Goal: Find specific page/section: Find specific page/section

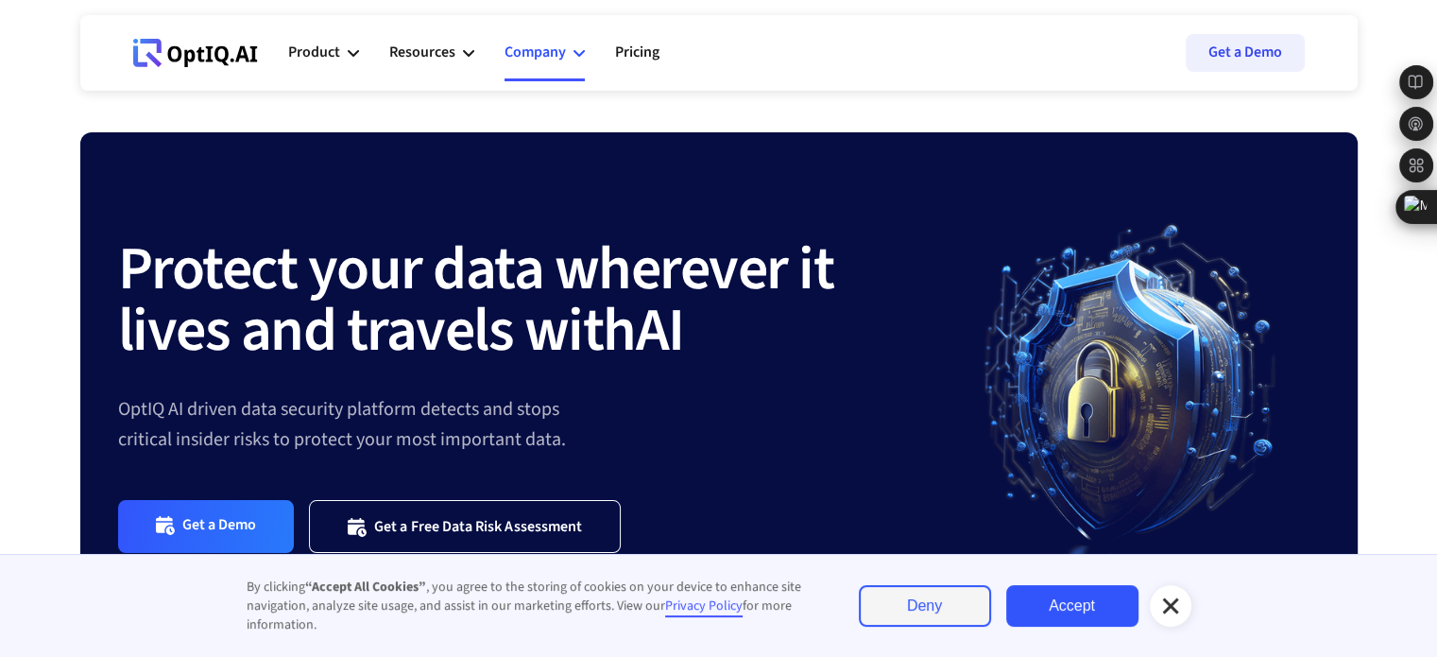
click at [578, 52] on icon at bounding box center [579, 52] width 11 height 11
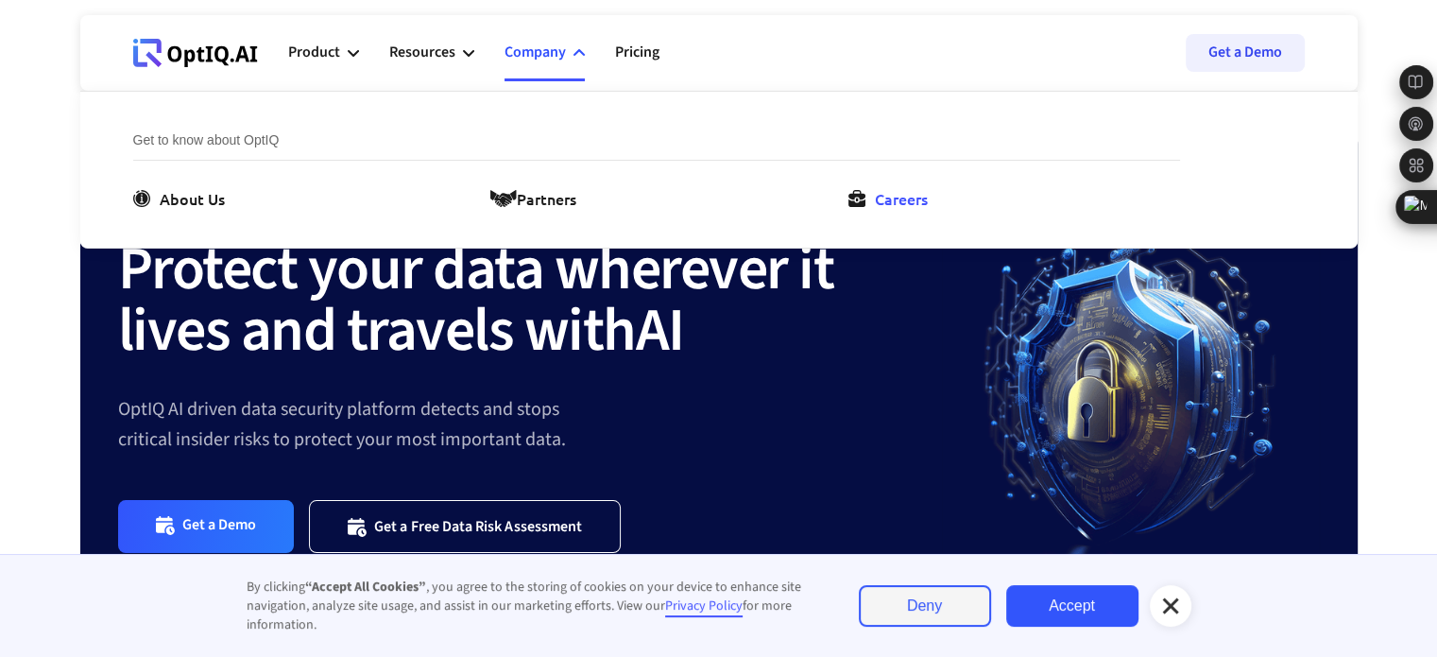
click at [900, 190] on div "Careers" at bounding box center [901, 198] width 53 height 23
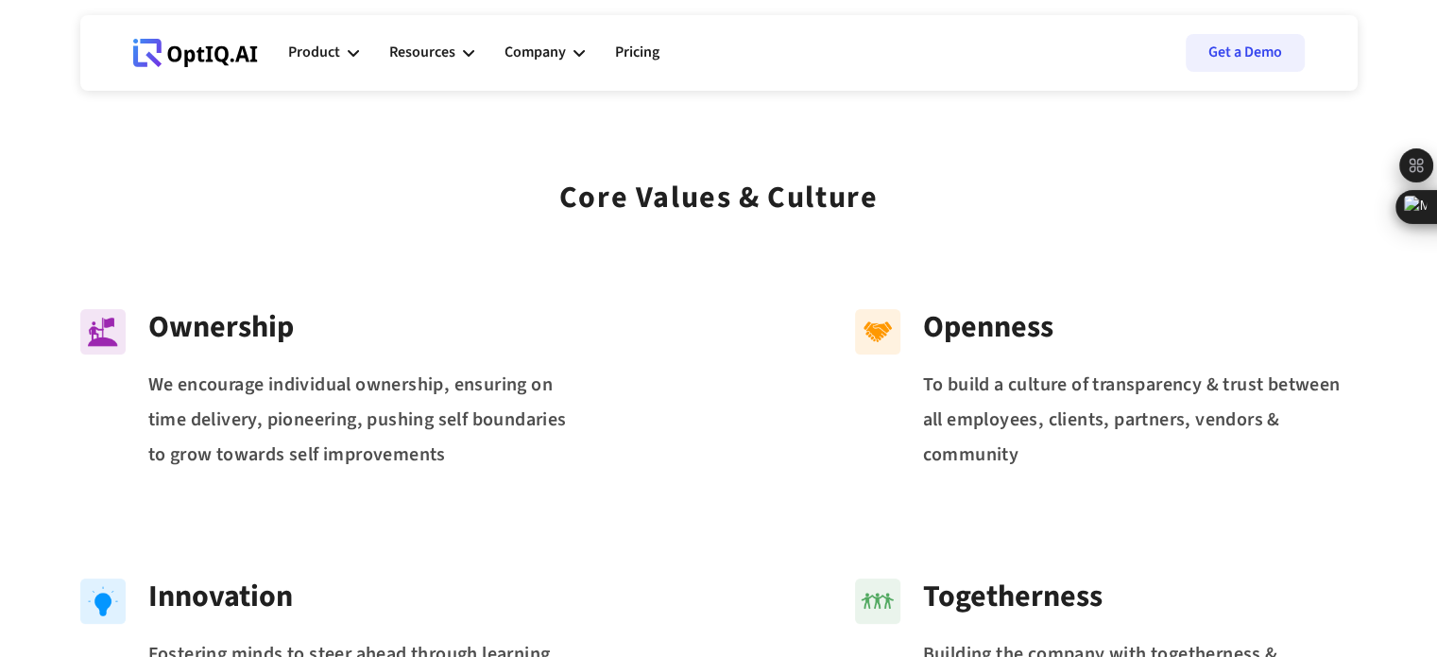
scroll to position [251, 0]
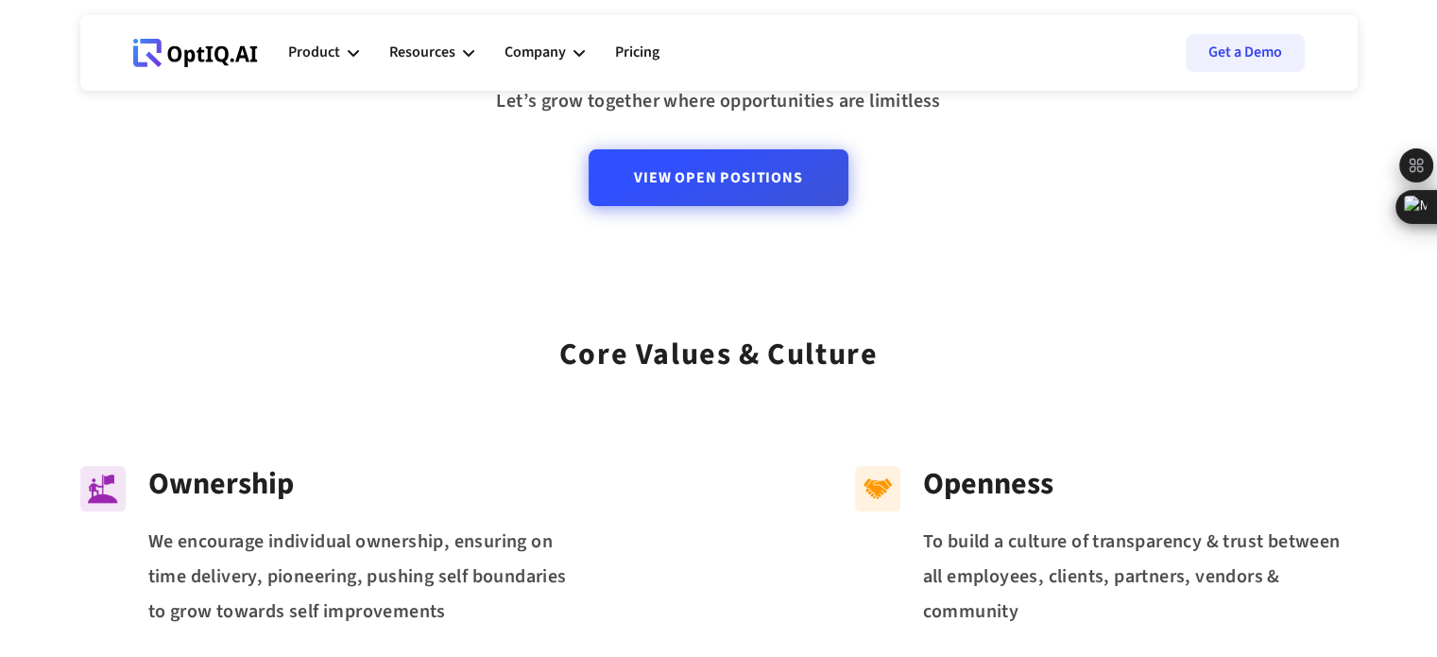
click at [723, 200] on link "View Open Positions" at bounding box center [718, 177] width 259 height 57
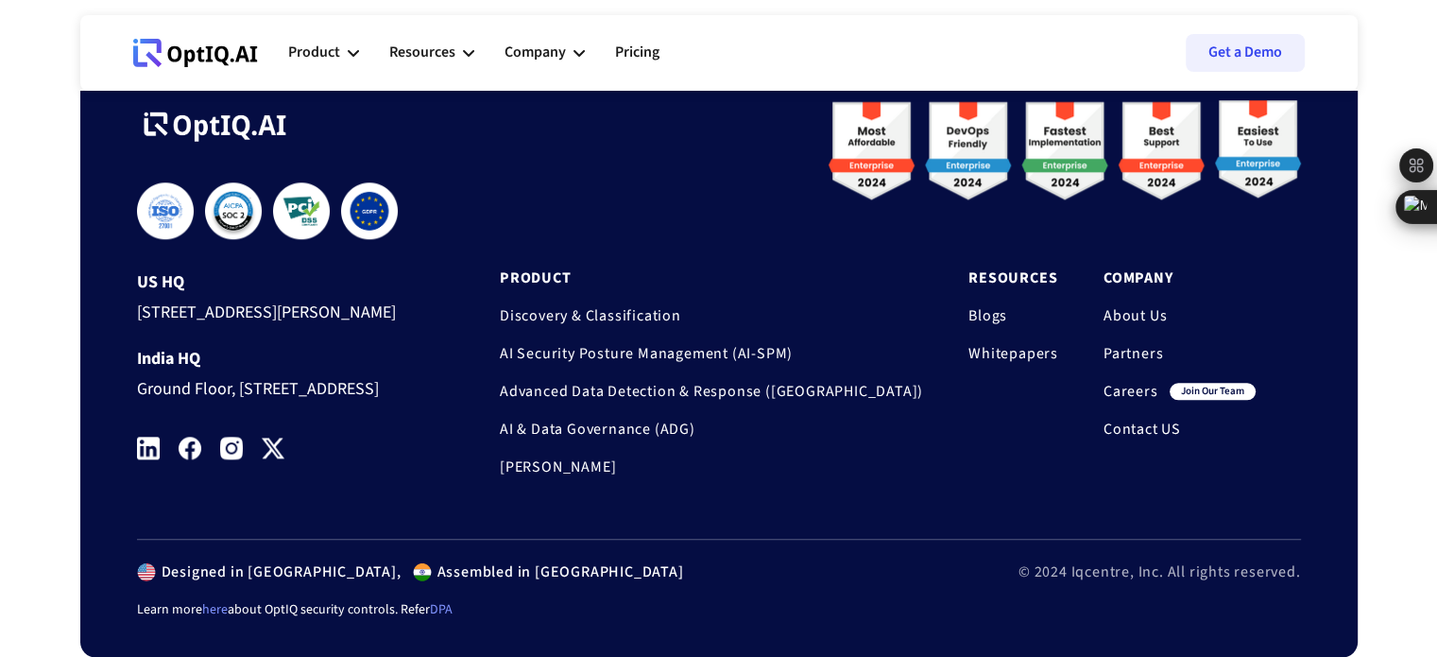
scroll to position [2038, 0]
click at [149, 456] on img at bounding box center [148, 448] width 23 height 23
